Goal: Obtain resource: Download file/media

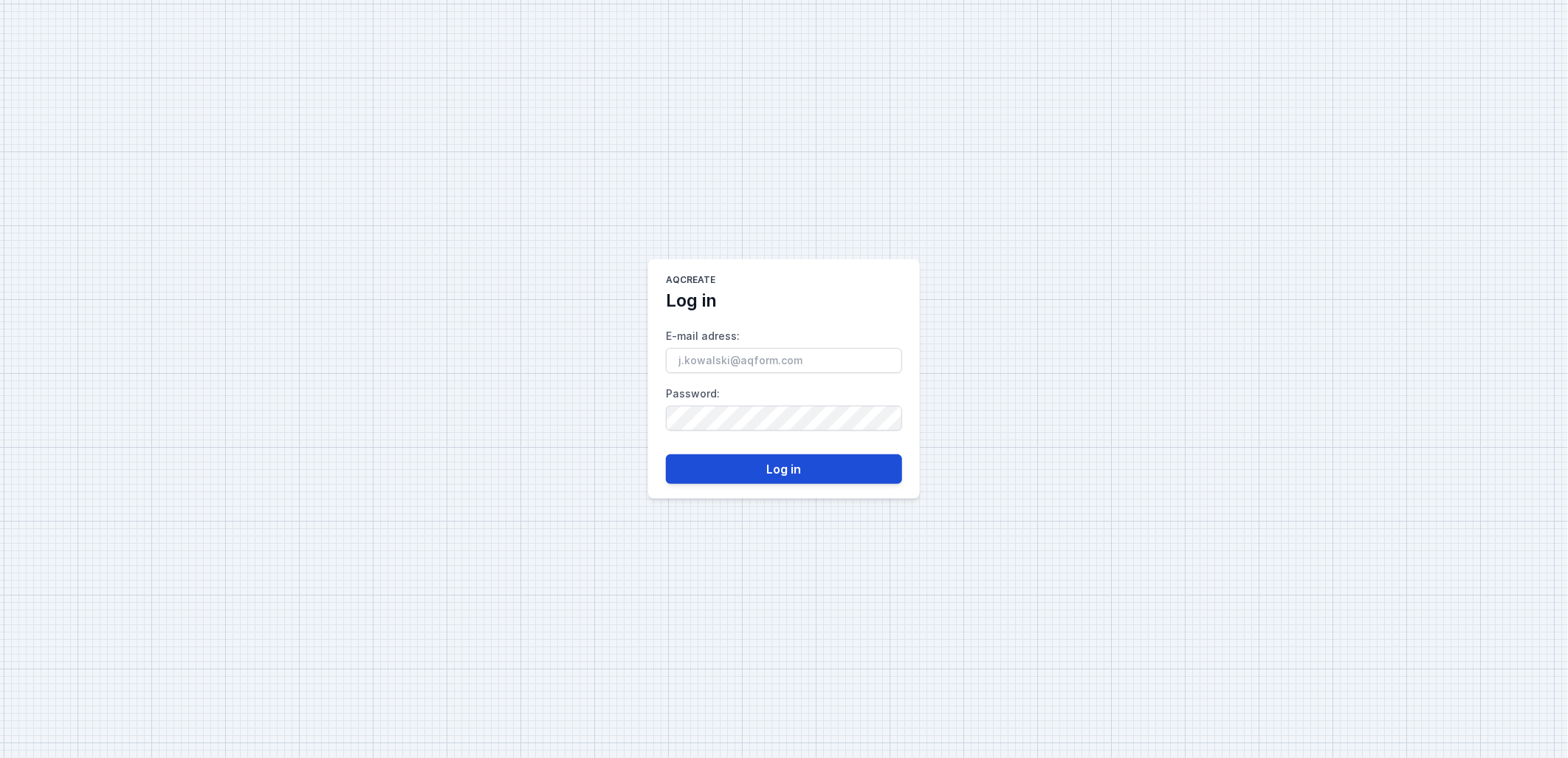
type input "[PERSON_NAME][EMAIL_ADDRESS][DOMAIN_NAME]"
click at [745, 461] on button "Log in" at bounding box center [784, 469] width 237 height 30
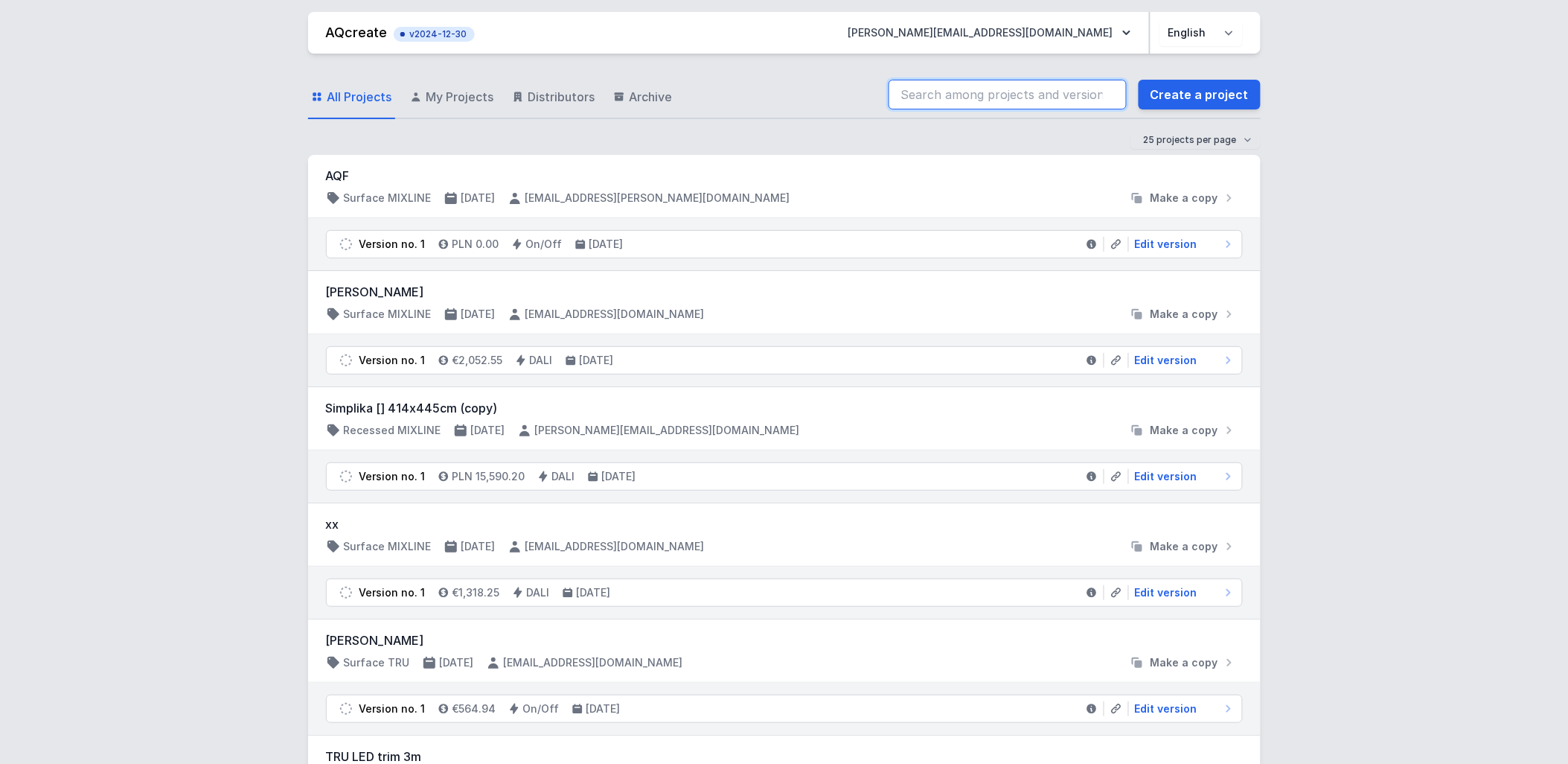
click at [1008, 99] on input "search" at bounding box center [1007, 94] width 238 height 30
drag, startPoint x: 1008, startPoint y: 99, endPoint x: 902, endPoint y: 11, distance: 137.8
click at [1008, 99] on input "70201-M927-25751-12" at bounding box center [1007, 94] width 238 height 30
click at [998, 94] on input "70201-M927-25751-12" at bounding box center [1007, 94] width 238 height 30
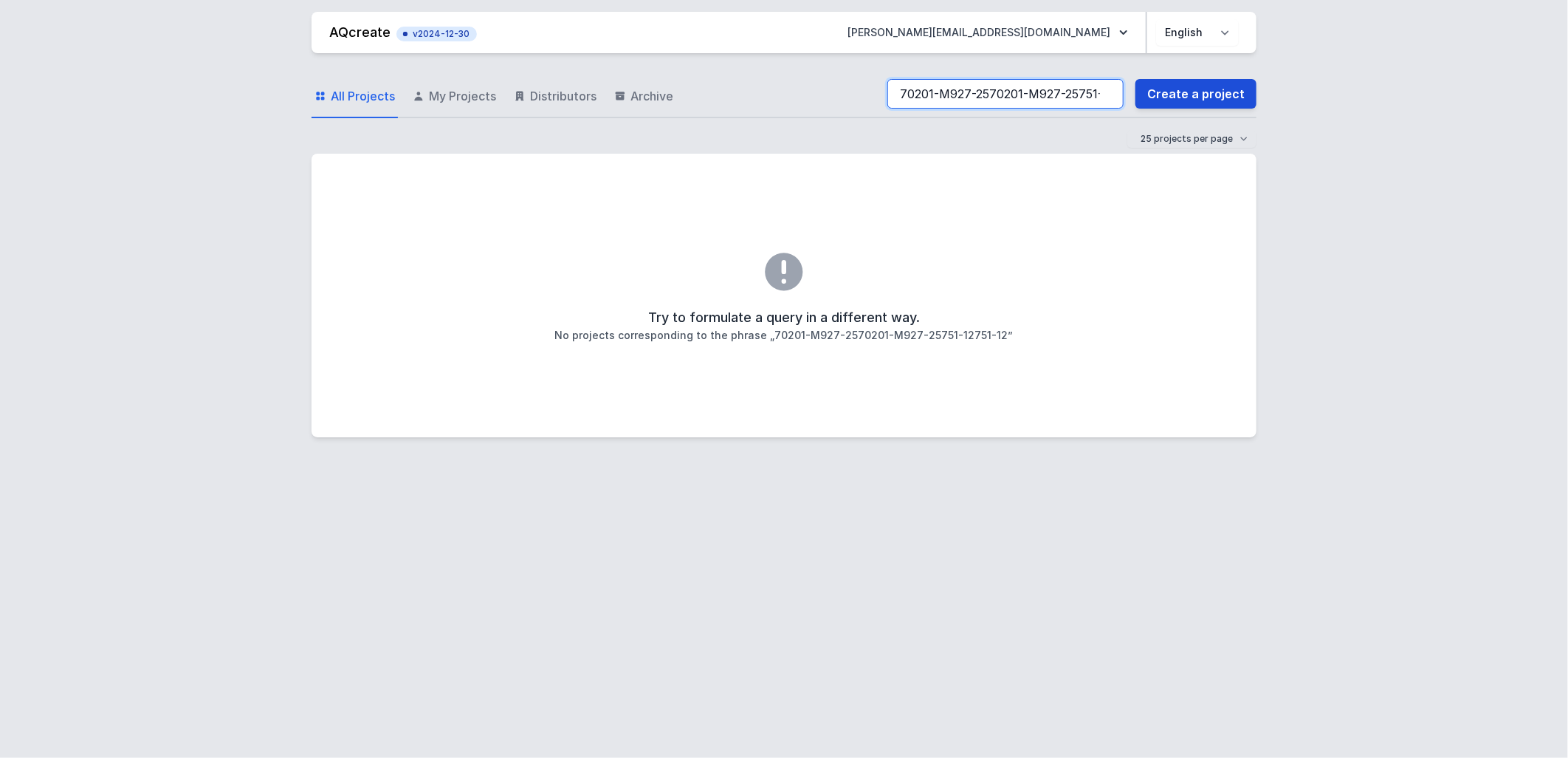
scroll to position [0, 52]
drag, startPoint x: 999, startPoint y: 93, endPoint x: 1181, endPoint y: 82, distance: 182.3
click at [1181, 82] on div "70201-M927-2570201-M927-25751-12751-12 Create a project" at bounding box center [1072, 93] width 369 height 30
type input "7"
click at [857, 124] on form "All Projects My Projects Distributors Archive Create a project 25 projects per …" at bounding box center [784, 112] width 946 height 83
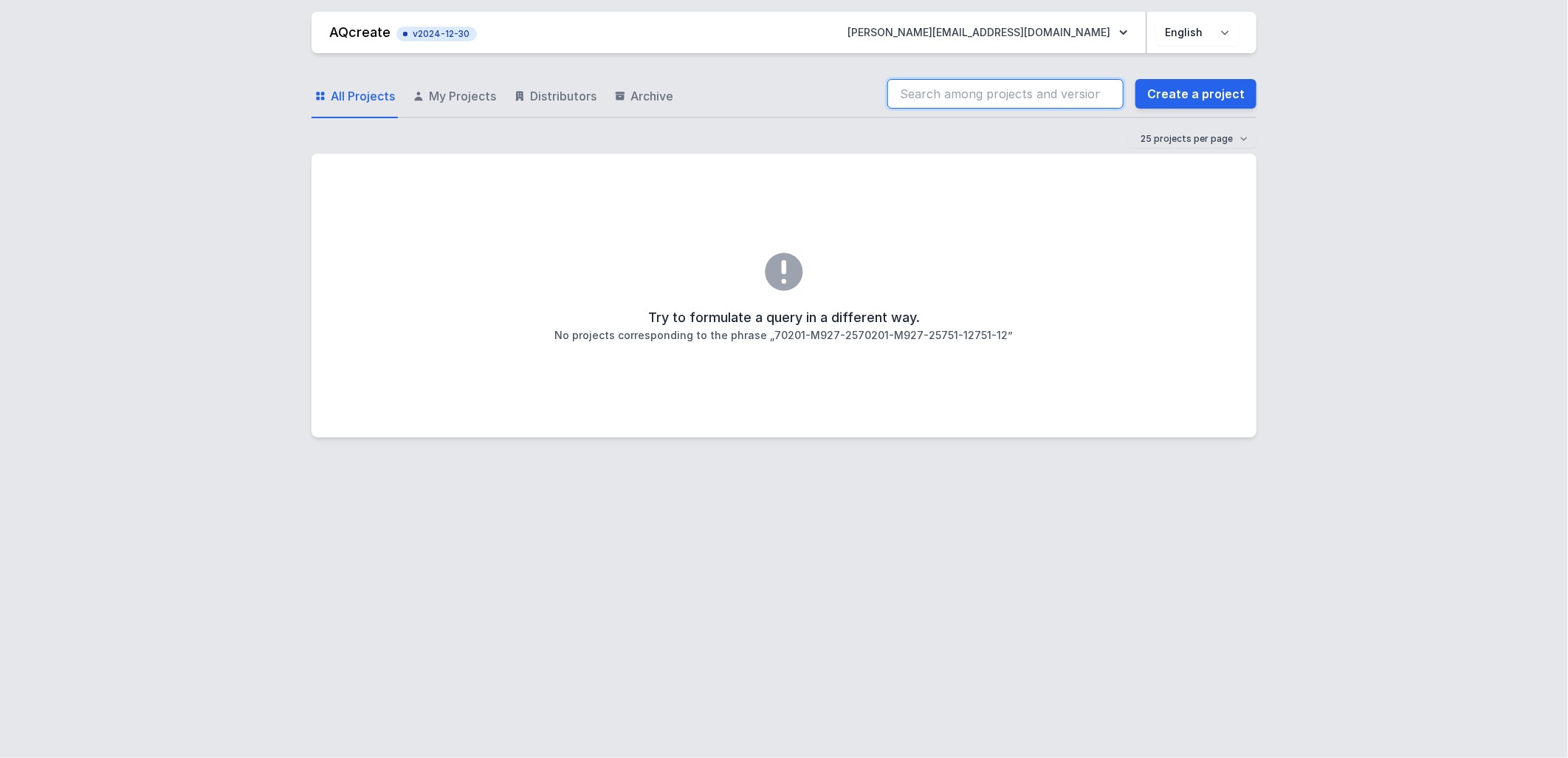
click at [783, 94] on div "All Projects My Projects Distributors Archive Create a project" at bounding box center [784, 94] width 946 height 47
click at [787, 97] on div "All Projects My Projects Distributors Archive Create a project" at bounding box center [784, 94] width 946 height 47
drag, startPoint x: 1001, startPoint y: 93, endPoint x: 650, endPoint y: 3, distance: 362.4
click at [1001, 93] on input "search" at bounding box center [1006, 93] width 237 height 30
click at [1001, 93] on input "LAMPES SERVICE" at bounding box center [1006, 93] width 237 height 30
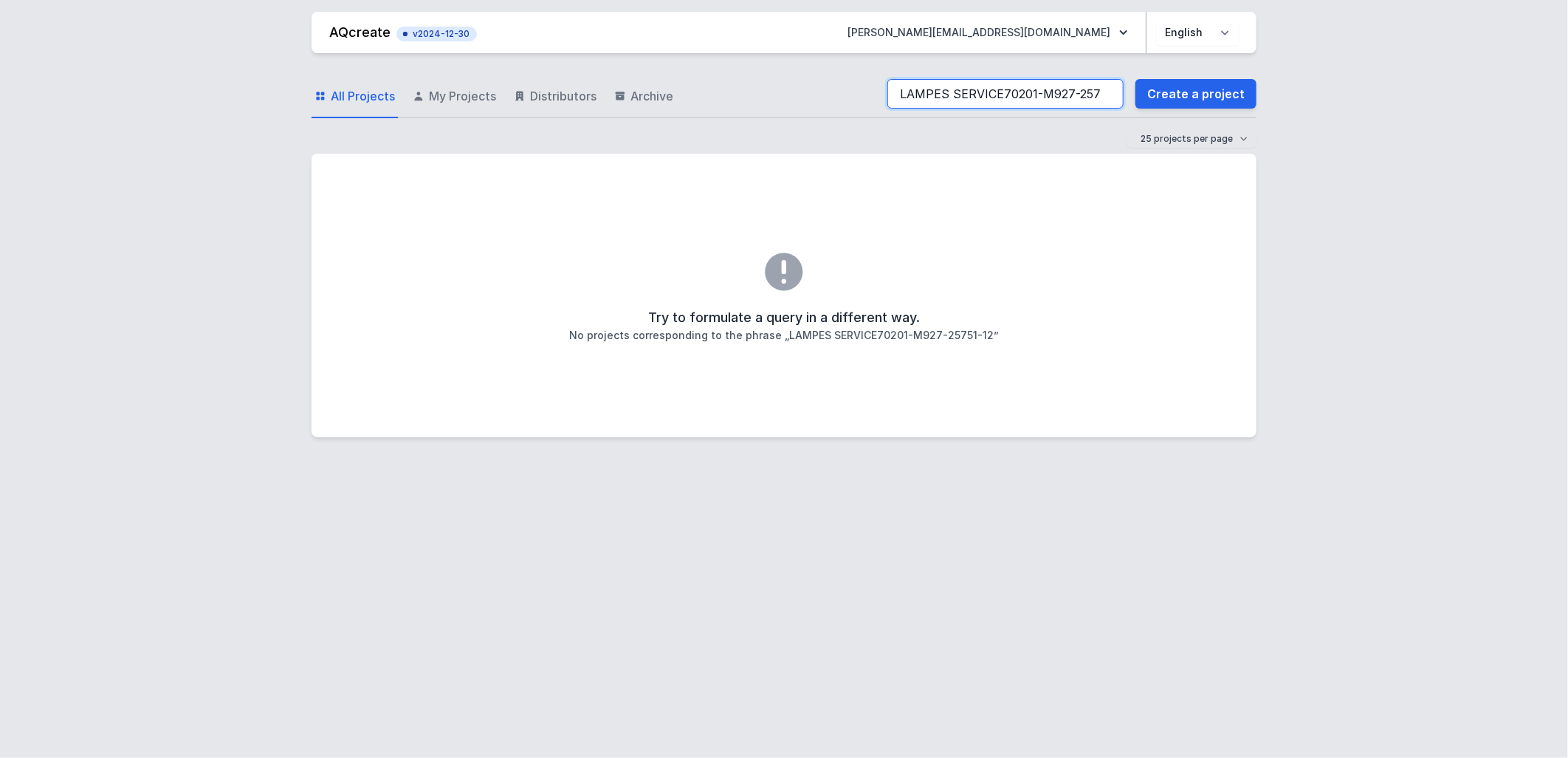
drag, startPoint x: 979, startPoint y: 93, endPoint x: 824, endPoint y: 108, distance: 155.7
click at [824, 108] on div "All Projects My Projects Distributors Archive LAMPES SERVICE70201-M927-25751-12…" at bounding box center [784, 94] width 946 height 47
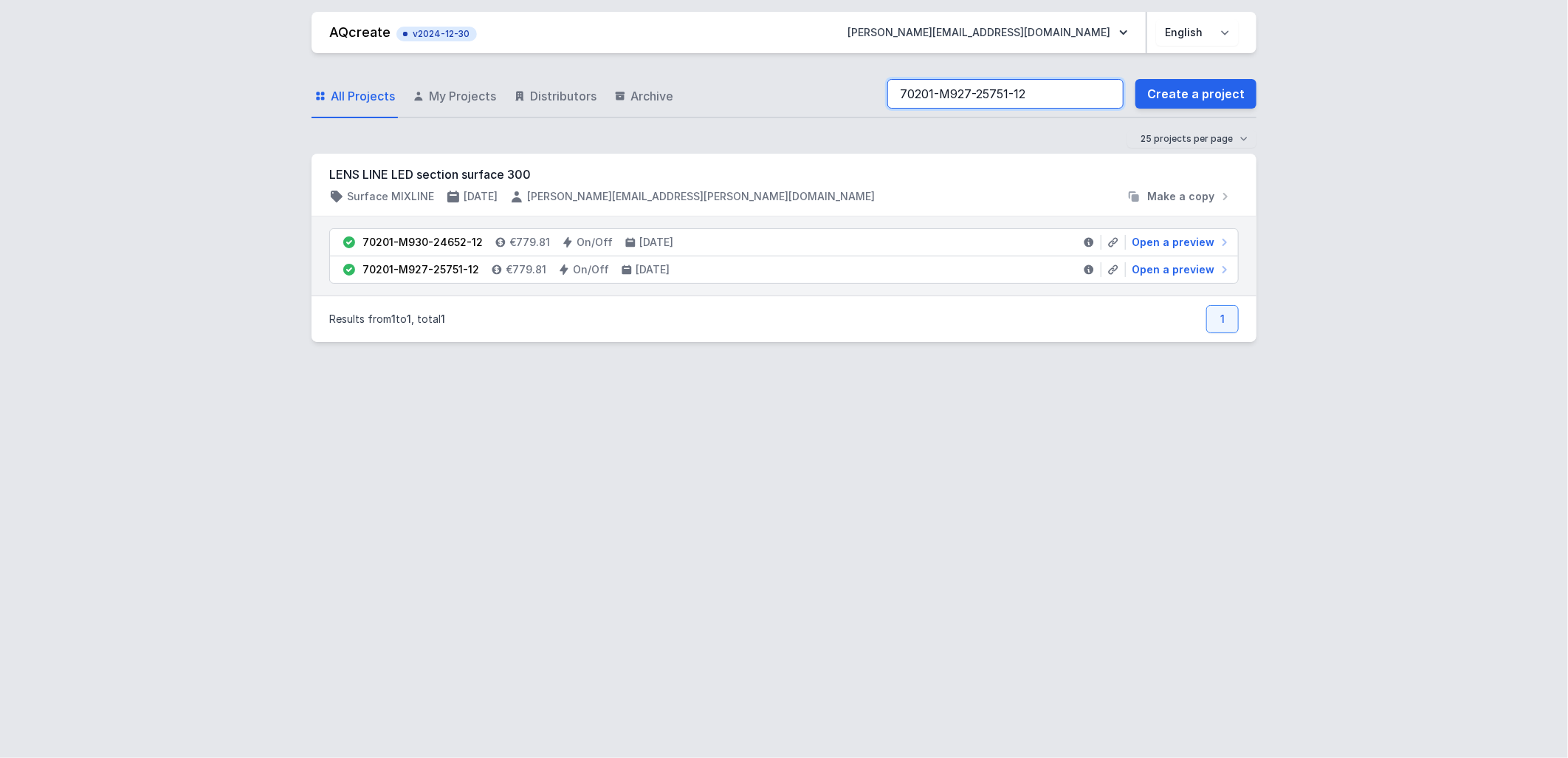
click at [1071, 88] on input "70201-M927-25751-12" at bounding box center [1006, 93] width 237 height 30
type input "70201-M927-25751-12"
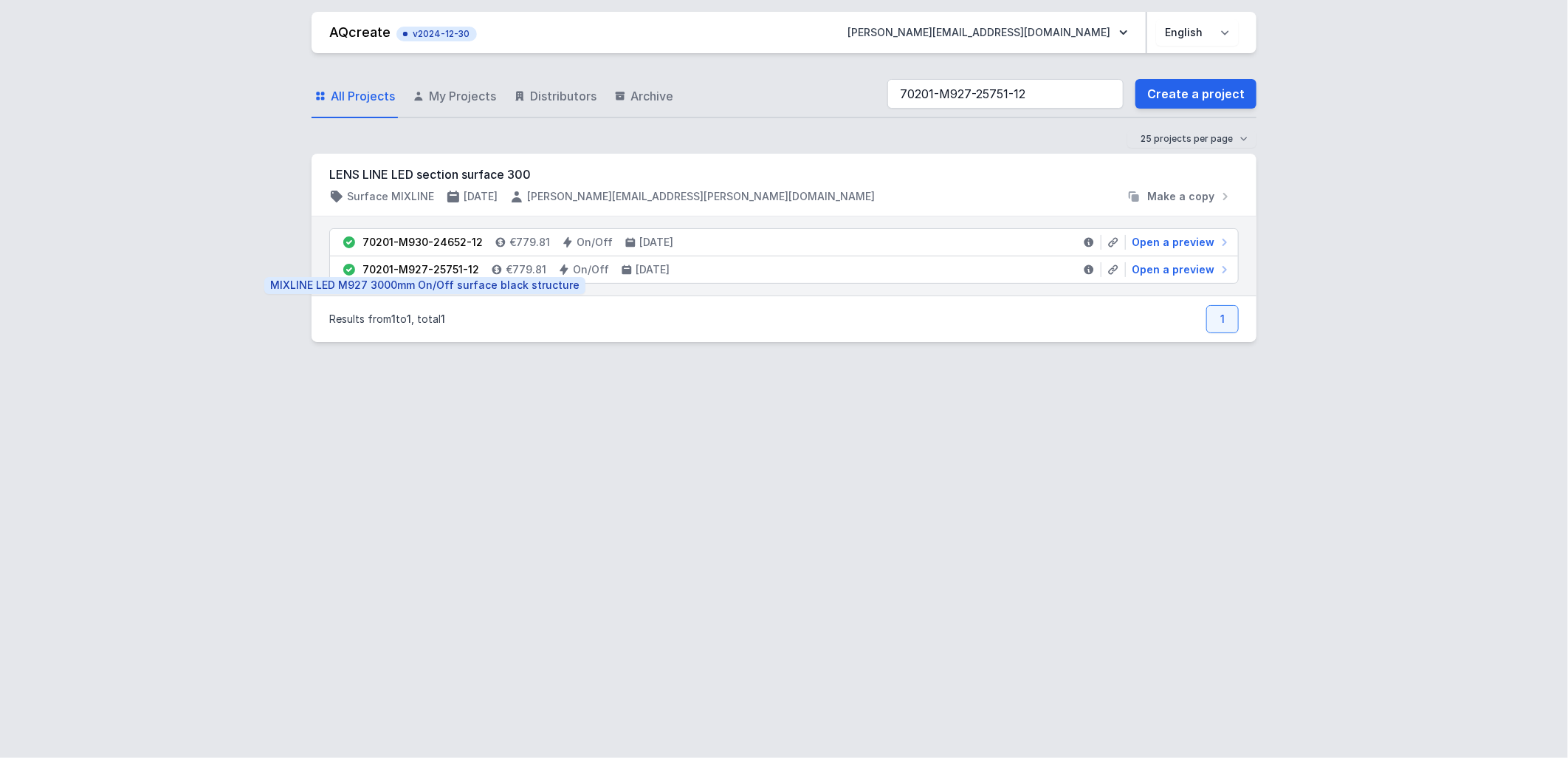
click at [450, 268] on div "70201-M927-25751-12" at bounding box center [421, 269] width 117 height 15
click at [450, 267] on div "70201-M927-25751-12" at bounding box center [421, 269] width 117 height 15
click at [348, 266] on icon at bounding box center [349, 270] width 12 height 12
drag, startPoint x: 1157, startPoint y: 275, endPoint x: 1160, endPoint y: 260, distance: 15.3
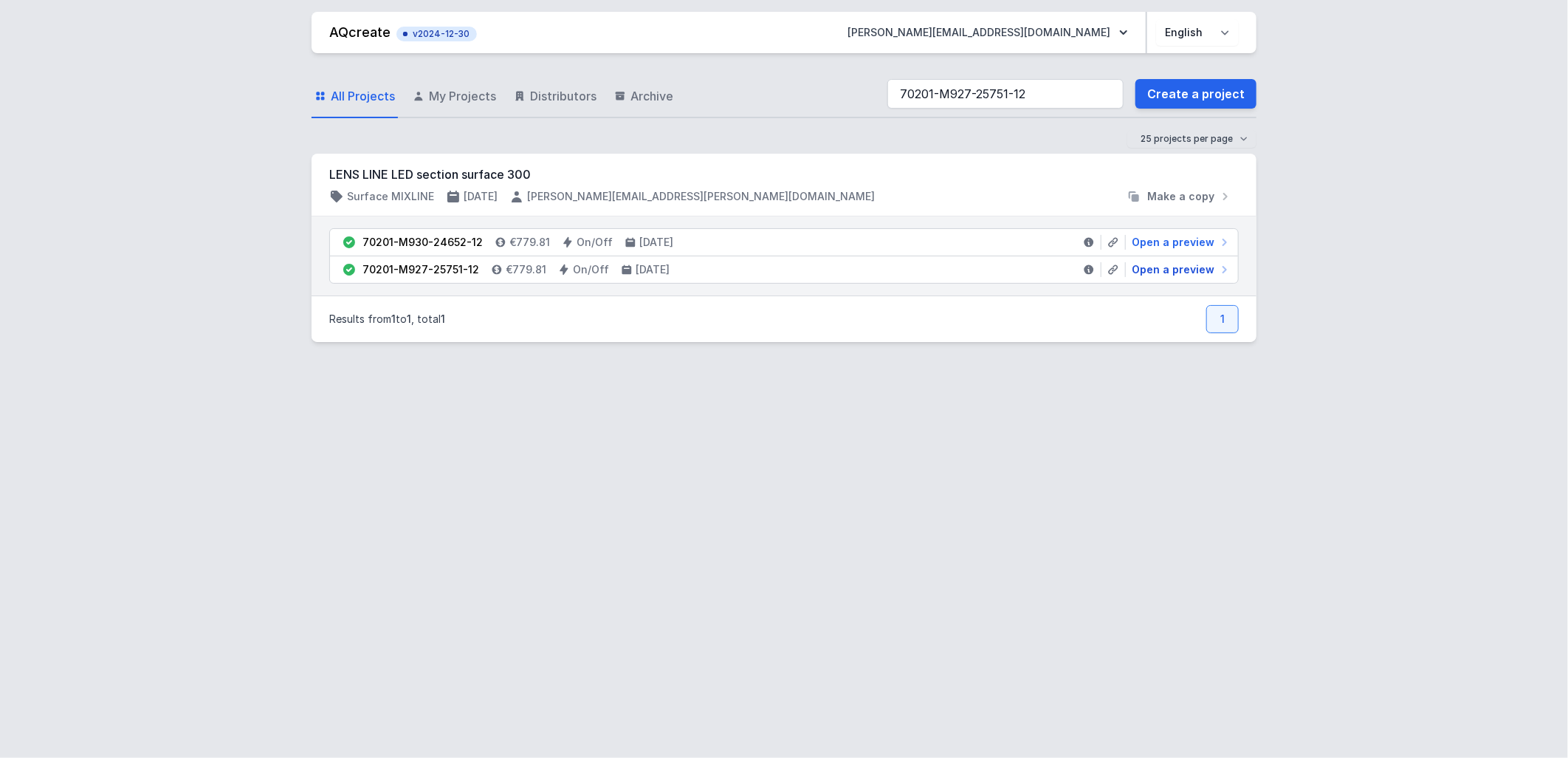
click at [1157, 275] on span "Open a preview" at bounding box center [1173, 269] width 83 height 15
select select "2700"
select select "2"
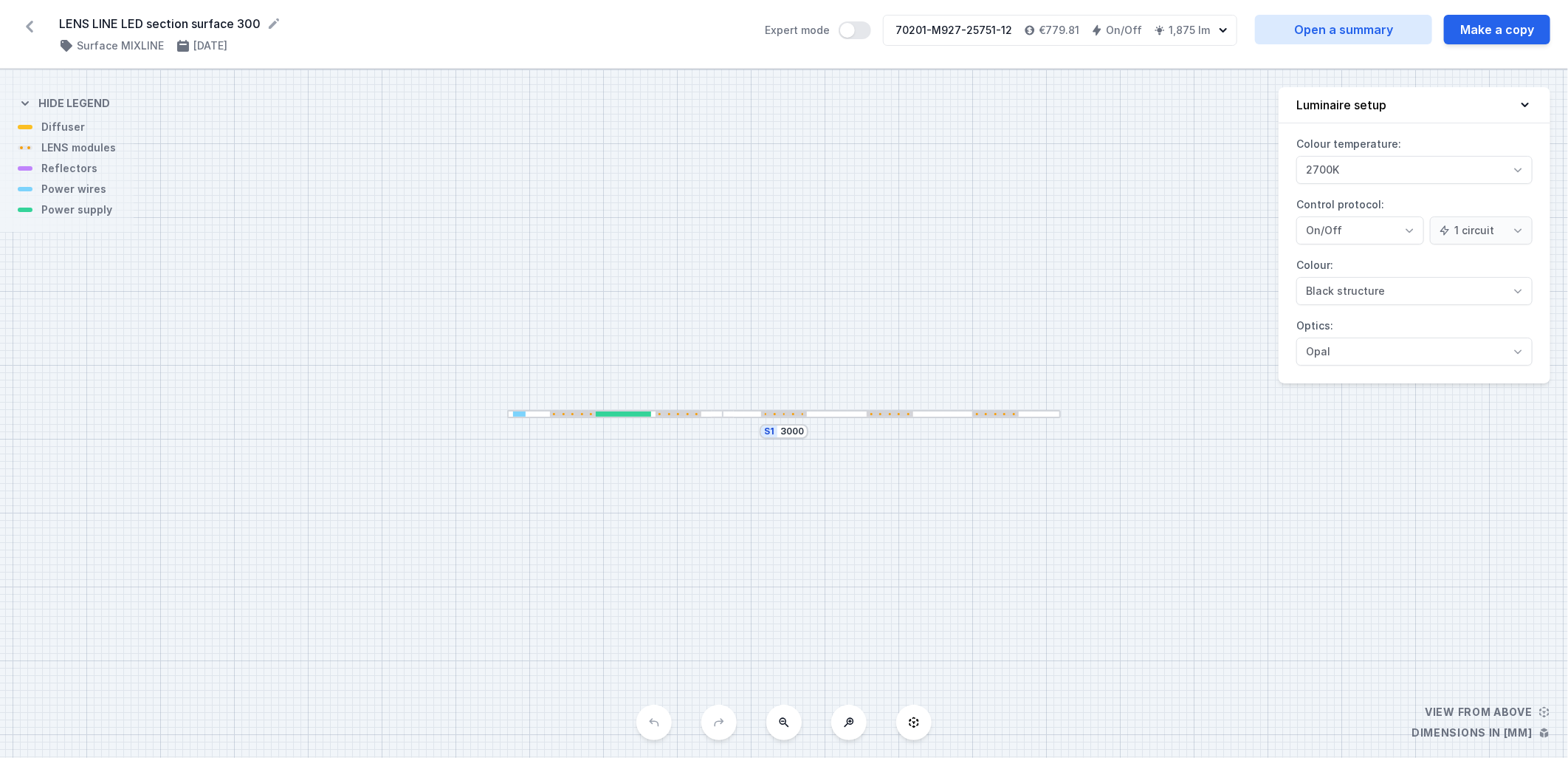
click at [515, 434] on div "S1 3000" at bounding box center [784, 414] width 1568 height 688
click at [518, 437] on div "S1 3000" at bounding box center [784, 414] width 1568 height 688
click at [522, 416] on div at bounding box center [519, 414] width 13 height 5
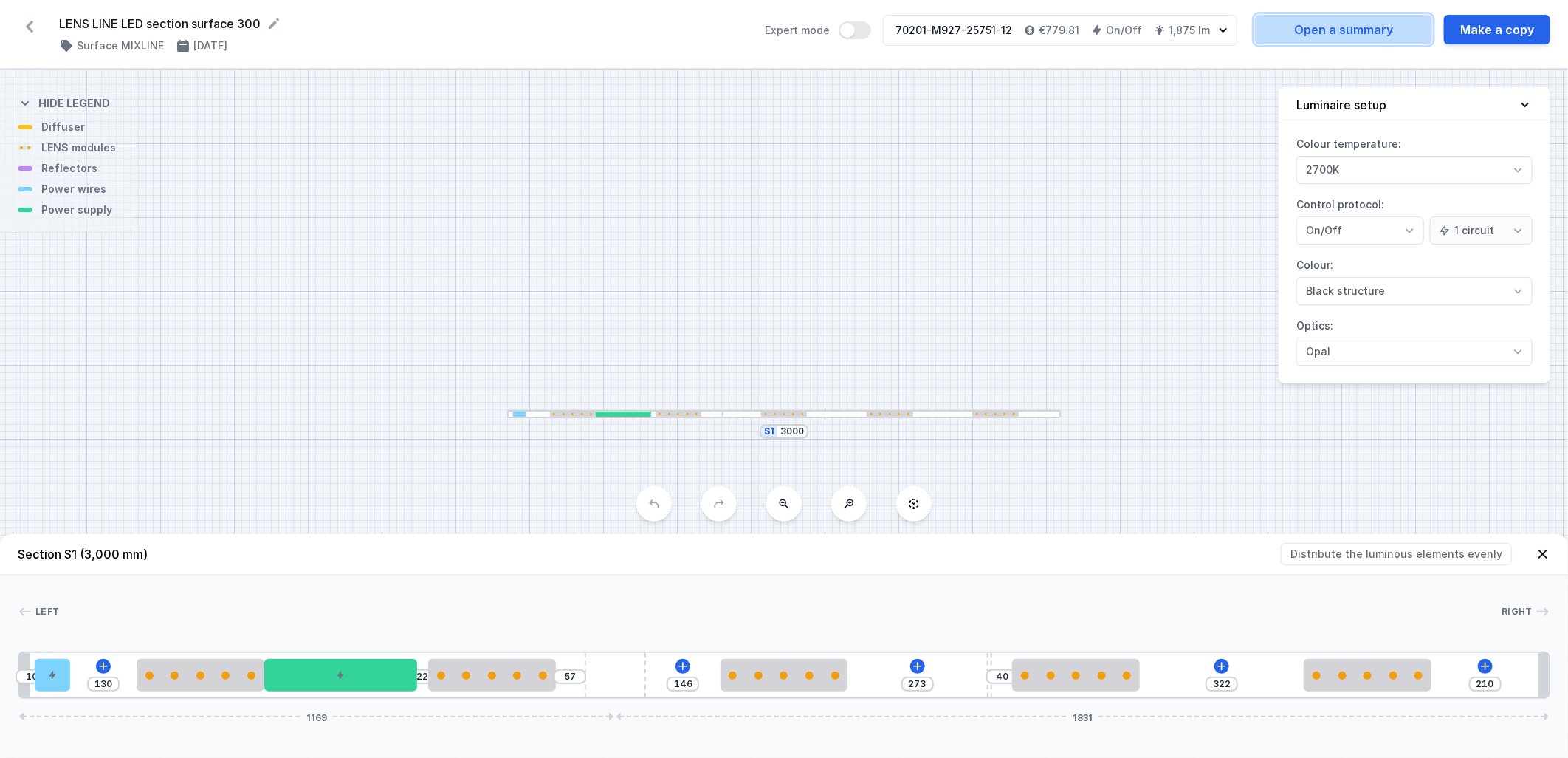
click at [1396, 38] on link "Open a summary" at bounding box center [1344, 30] width 177 height 30
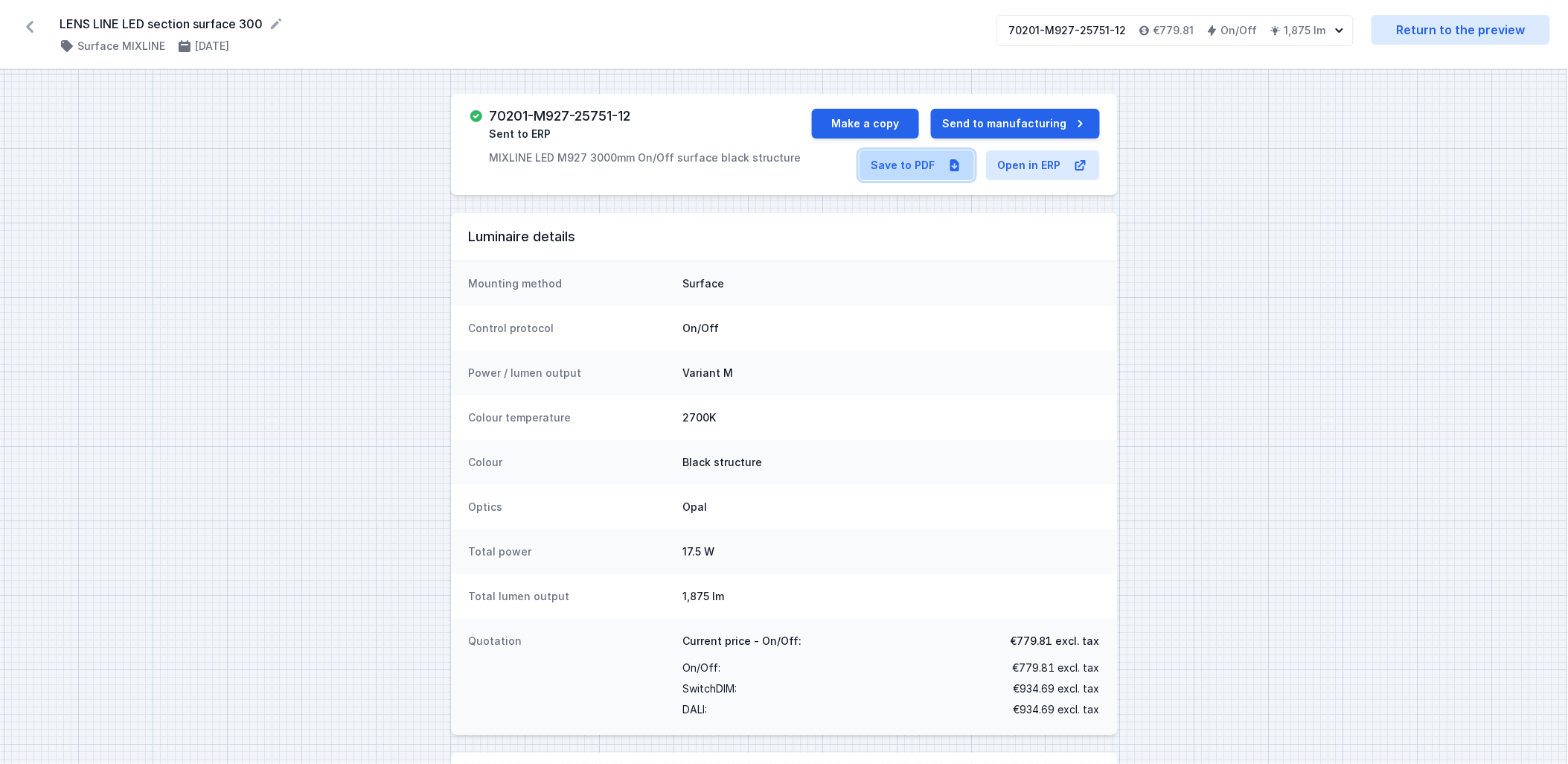
click at [932, 161] on link "Save to PDF" at bounding box center [917, 165] width 114 height 30
